Goal: Entertainment & Leisure: Consume media (video, audio)

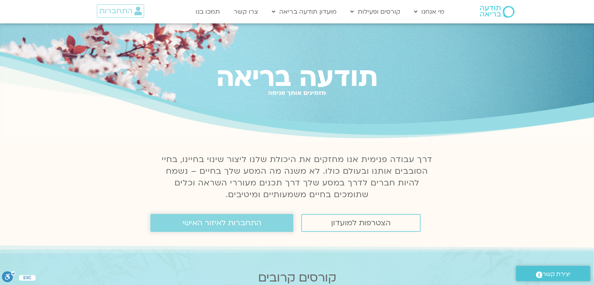
click at [209, 224] on span "התחברות לאיזור האישי" at bounding box center [221, 223] width 79 height 9
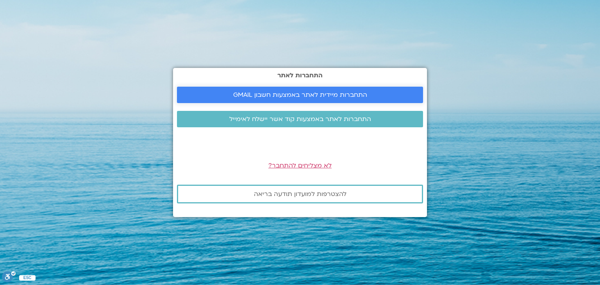
click at [283, 93] on span "התחברות מיידית לאתר באמצעות חשבון GMAIL" at bounding box center [300, 94] width 134 height 7
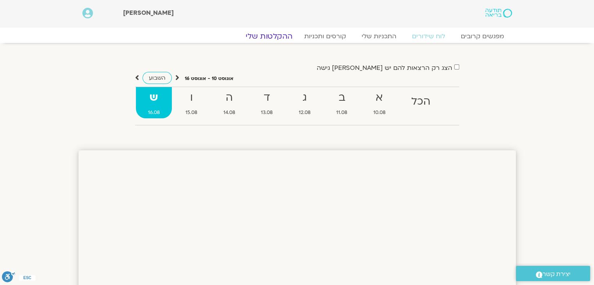
click at [273, 36] on link "ההקלטות שלי" at bounding box center [269, 36] width 66 height 9
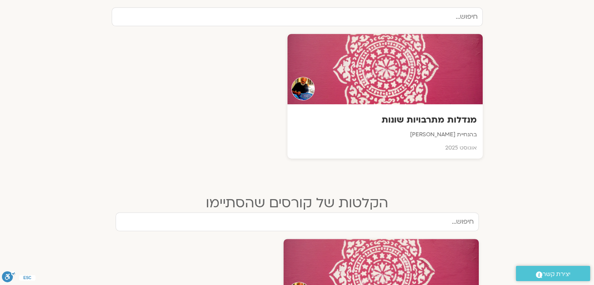
scroll to position [273, 0]
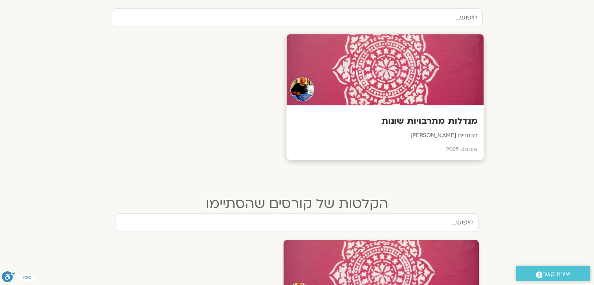
click at [415, 68] on div at bounding box center [384, 69] width 197 height 71
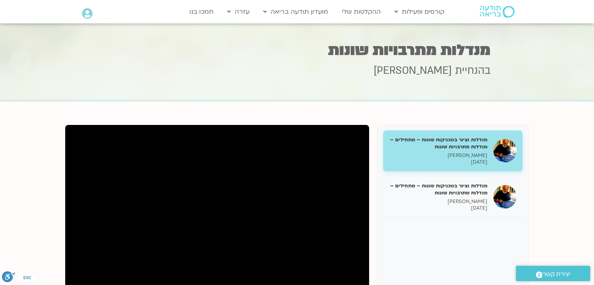
click at [472, 143] on h5 "מנדלות וציור בטכניקות שונות – מתחילים – מנדלות מתרבויות שונות" at bounding box center [438, 143] width 98 height 14
